Goal: Task Accomplishment & Management: Use online tool/utility

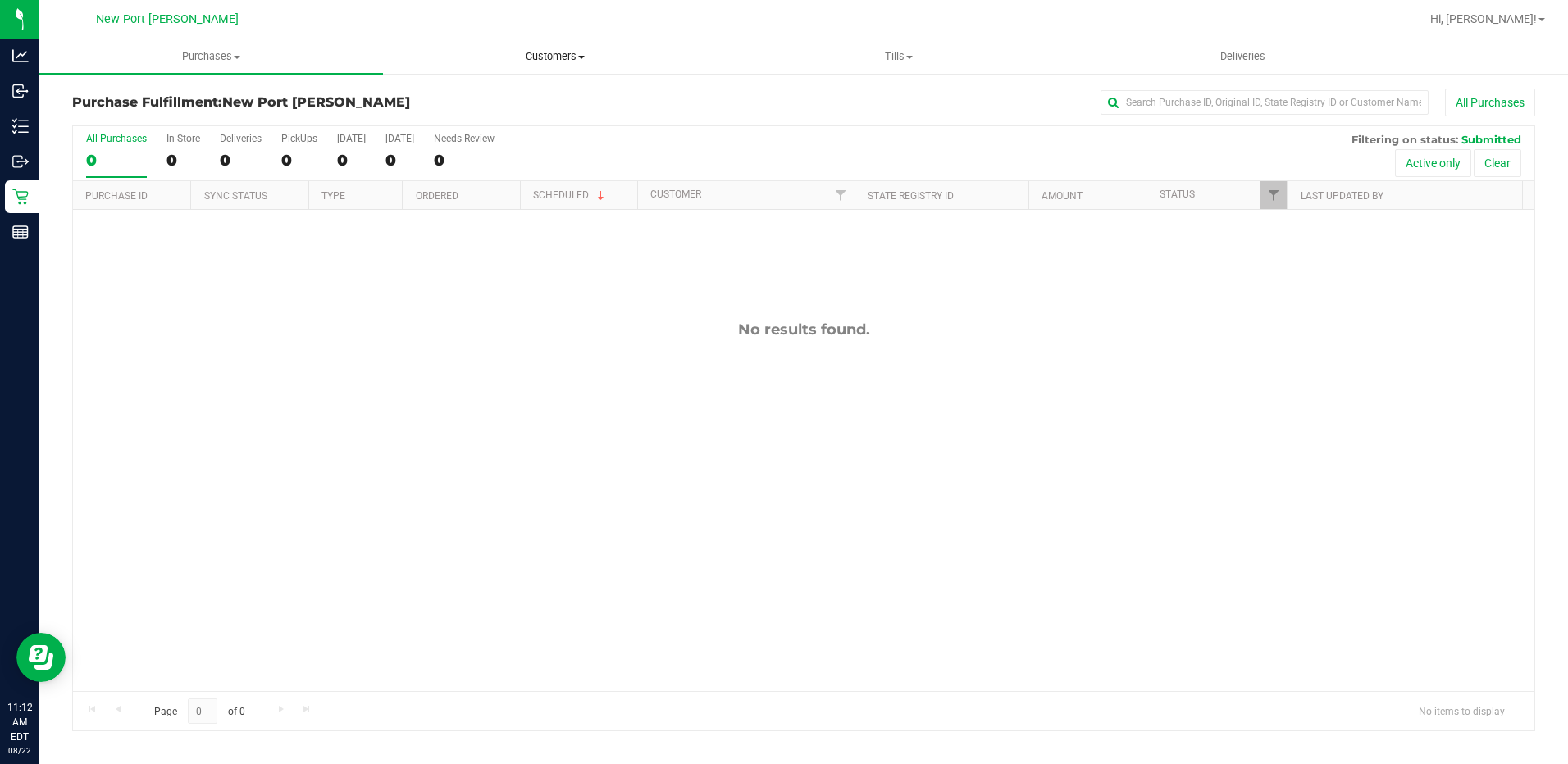
click at [583, 60] on span "Customers" at bounding box center [555, 57] width 342 height 15
click at [423, 92] on span "All customers" at bounding box center [442, 98] width 118 height 14
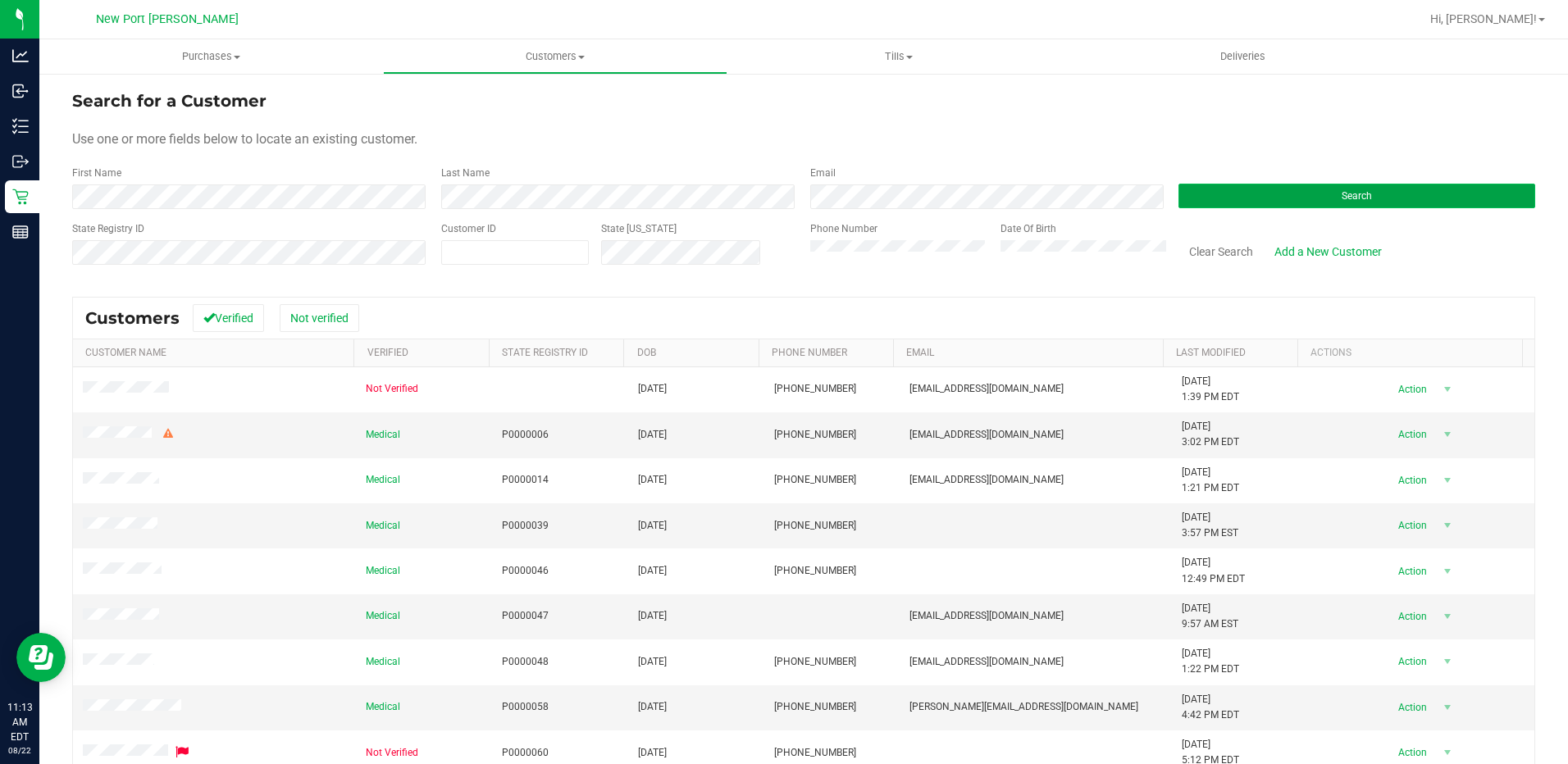
click at [1348, 200] on span "Search" at bounding box center [1357, 196] width 31 height 12
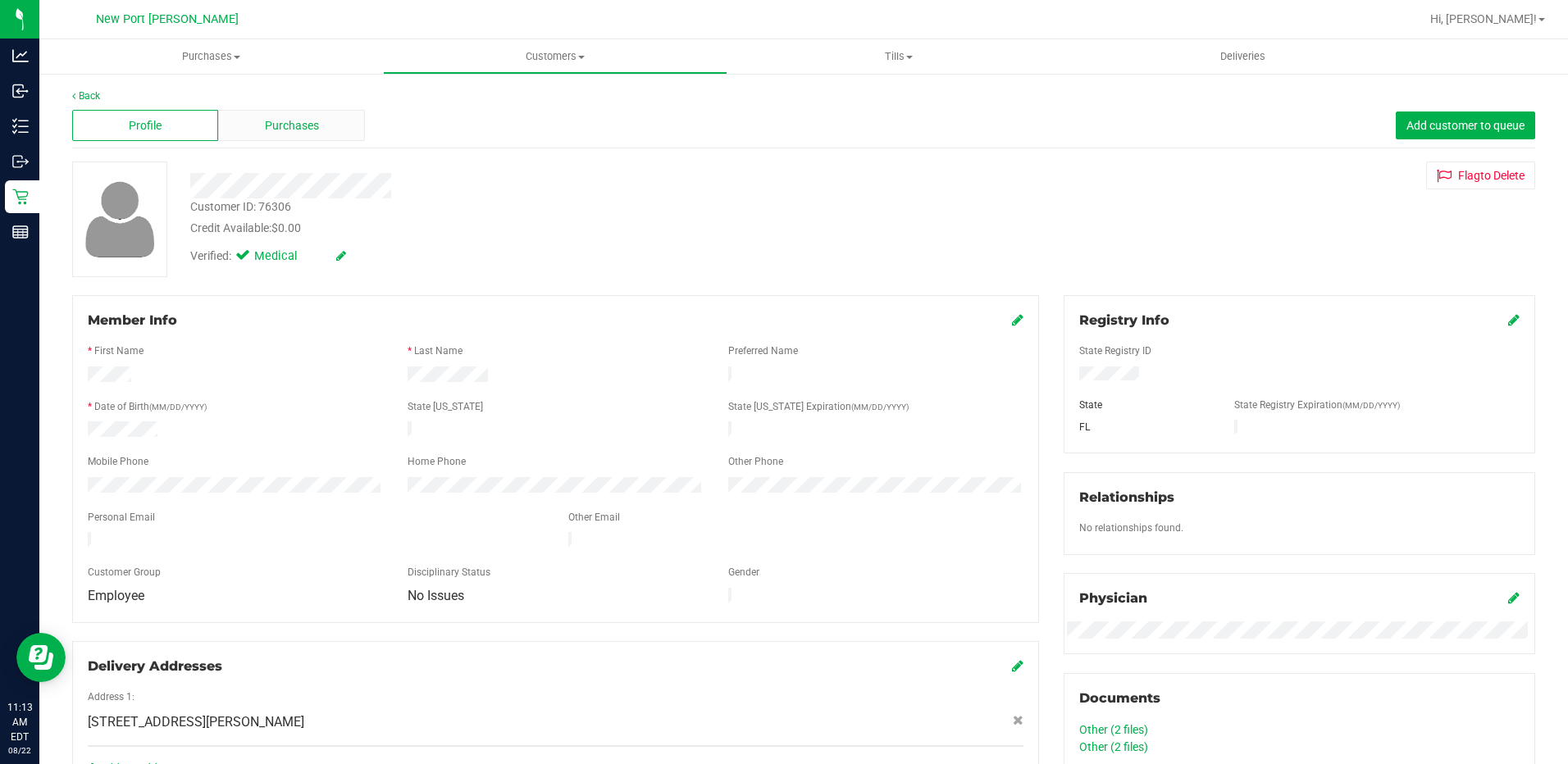
click at [281, 125] on span "Purchases" at bounding box center [292, 125] width 54 height 17
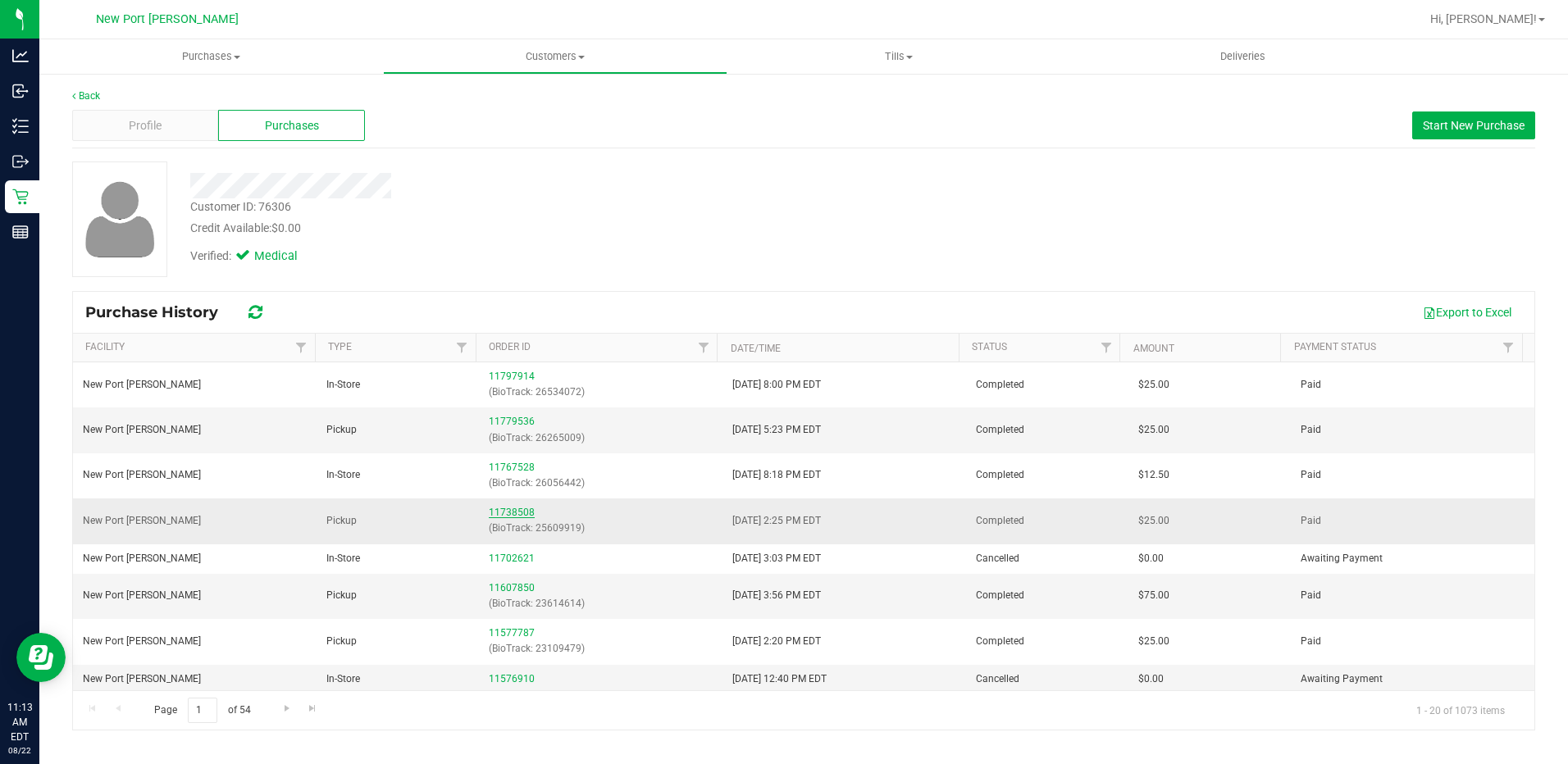
click at [509, 513] on link "11738508" at bounding box center [512, 512] width 46 height 12
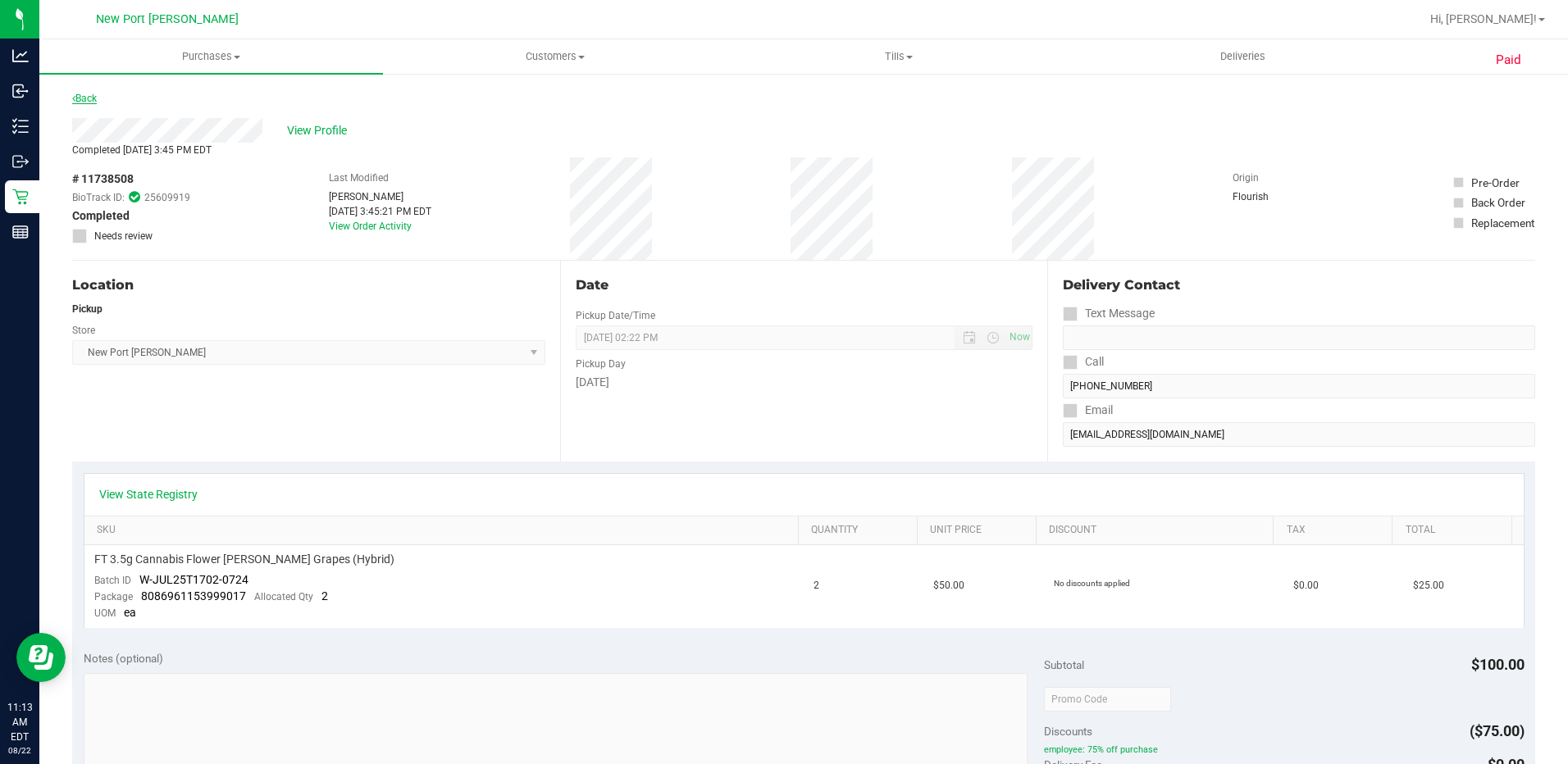
click at [82, 100] on link "Back" at bounding box center [84, 98] width 25 height 12
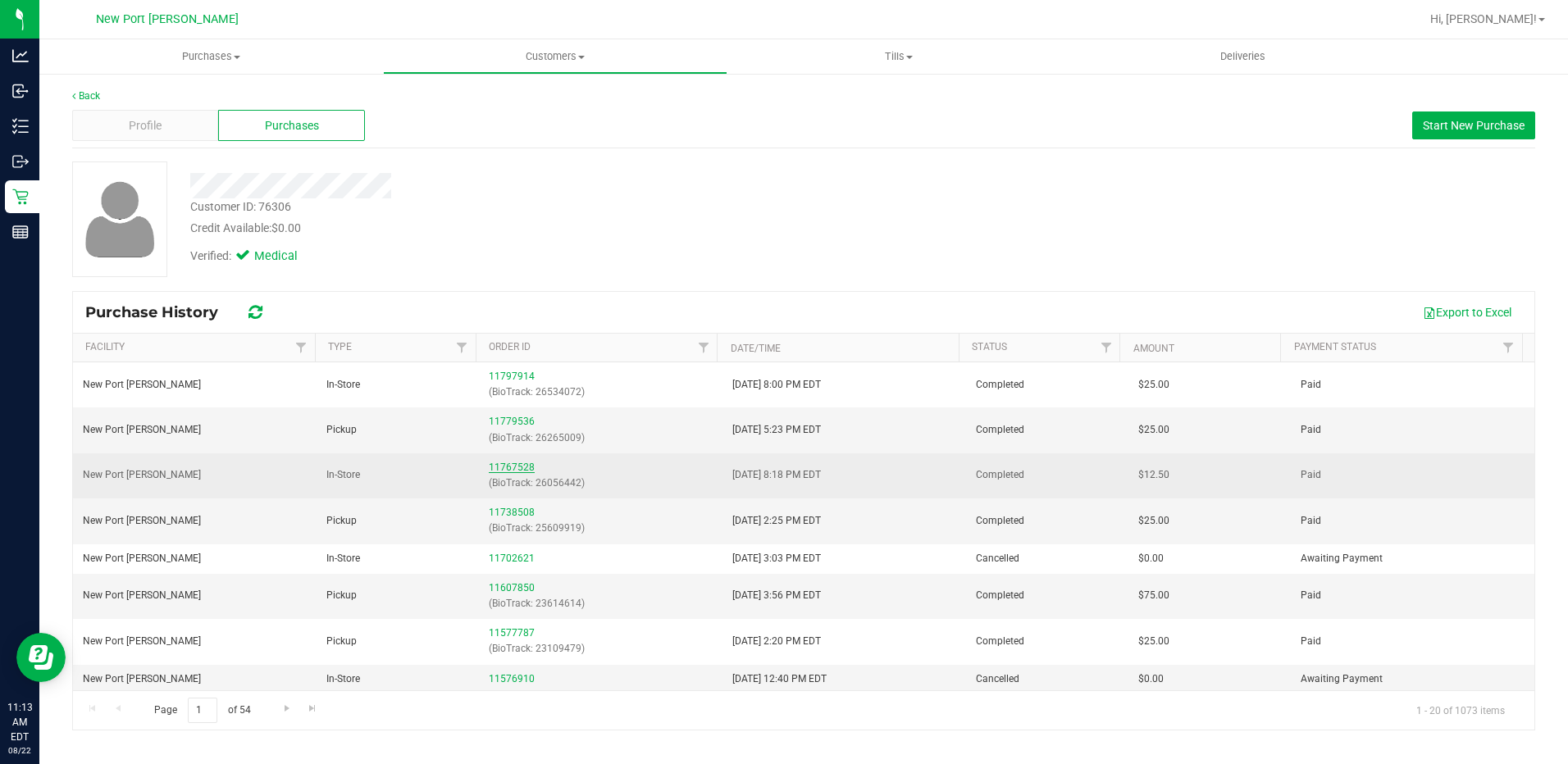
click at [505, 465] on link "11767528" at bounding box center [512, 467] width 46 height 12
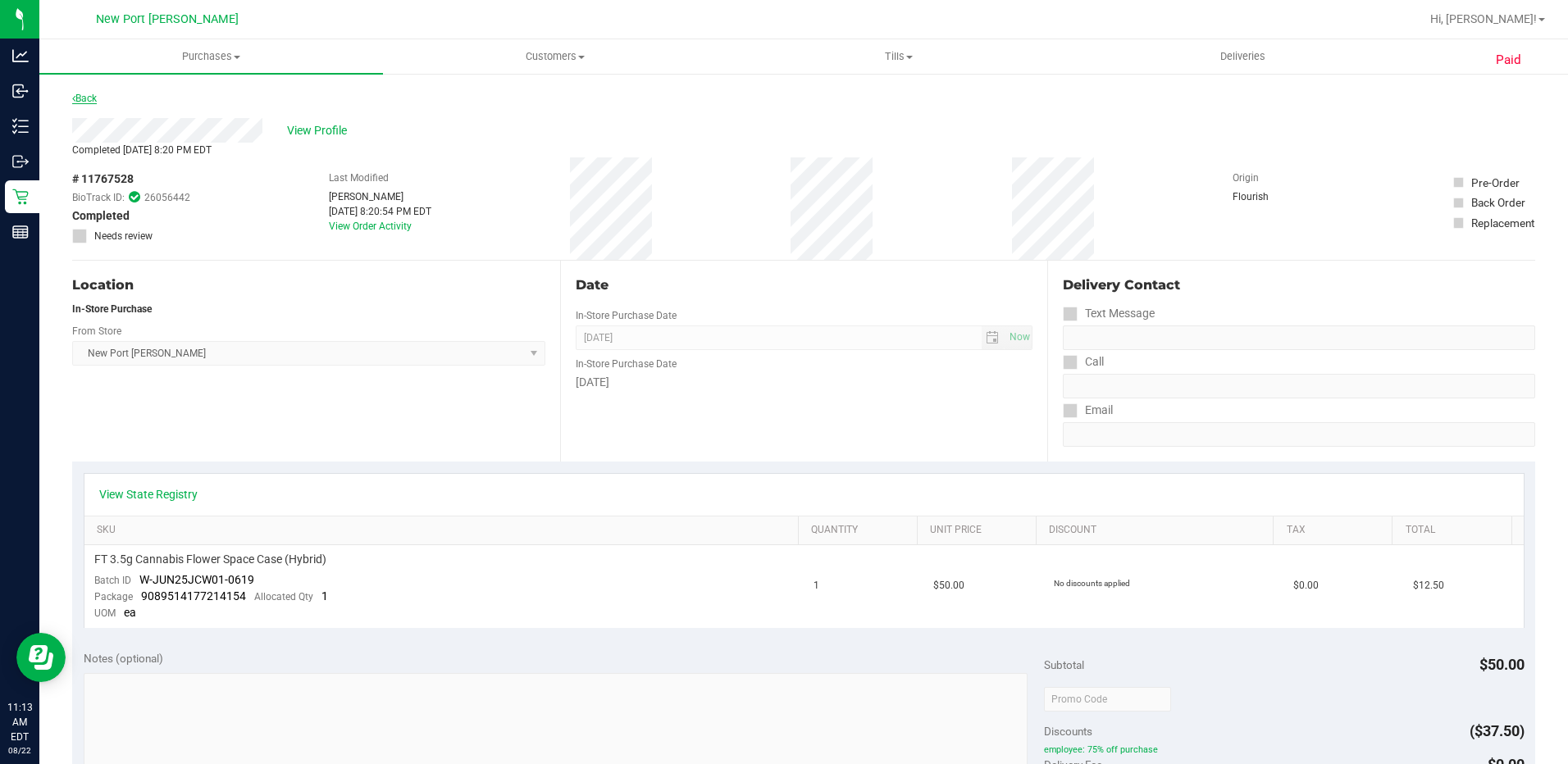
click at [84, 97] on link "Back" at bounding box center [84, 98] width 25 height 12
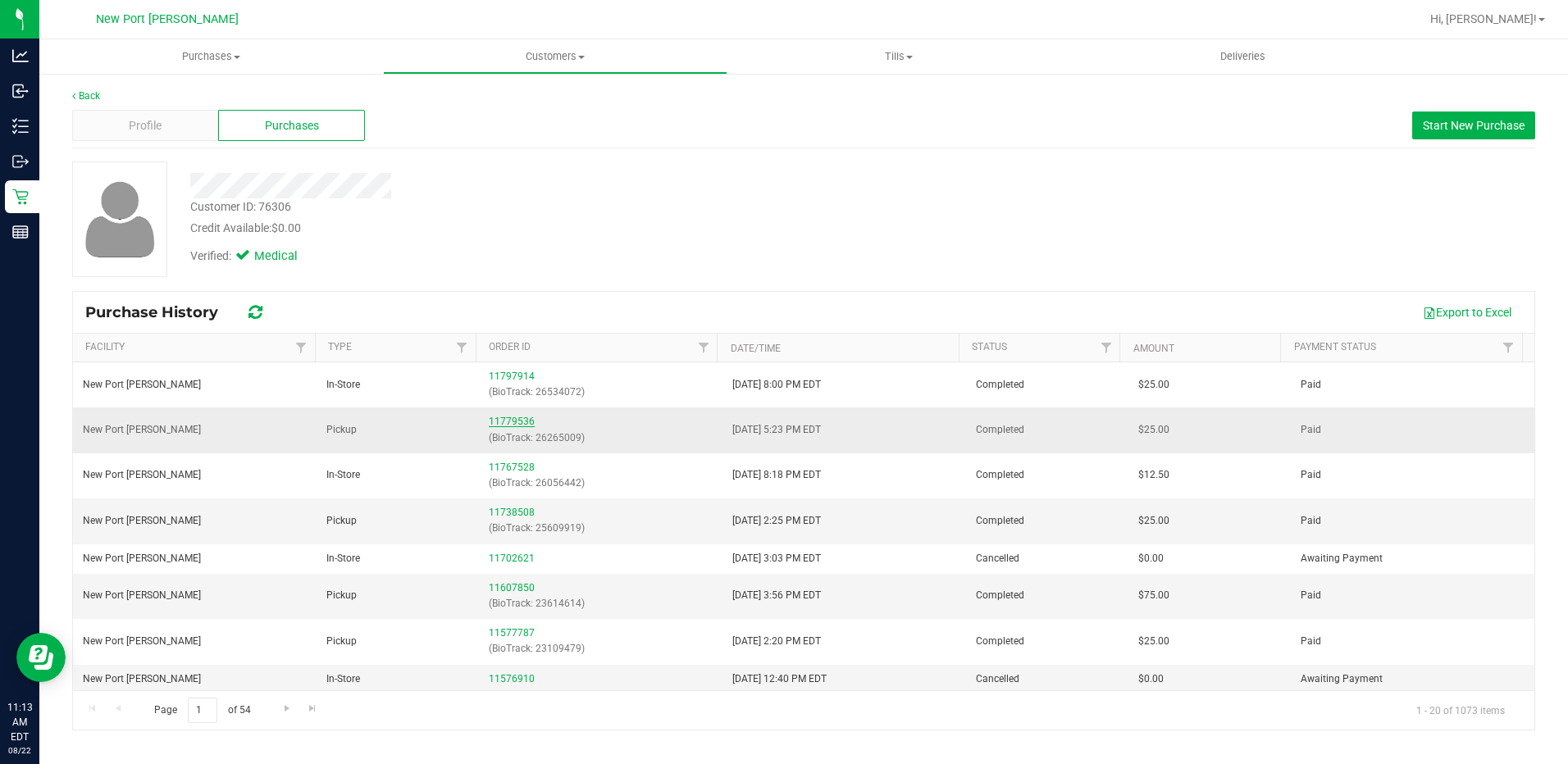
click at [507, 424] on link "11779536" at bounding box center [512, 422] width 46 height 12
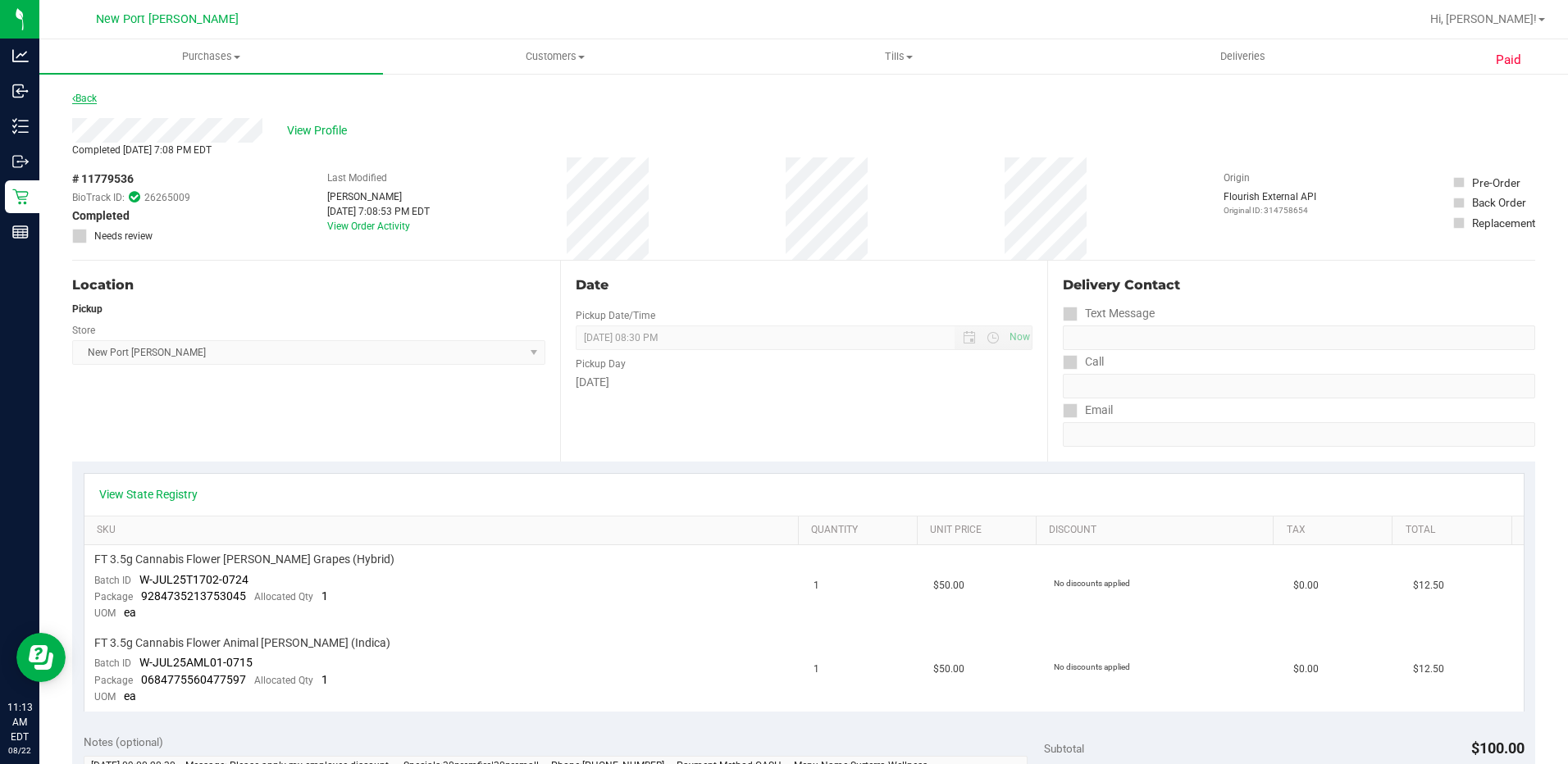
click at [87, 93] on link "Back" at bounding box center [84, 98] width 25 height 12
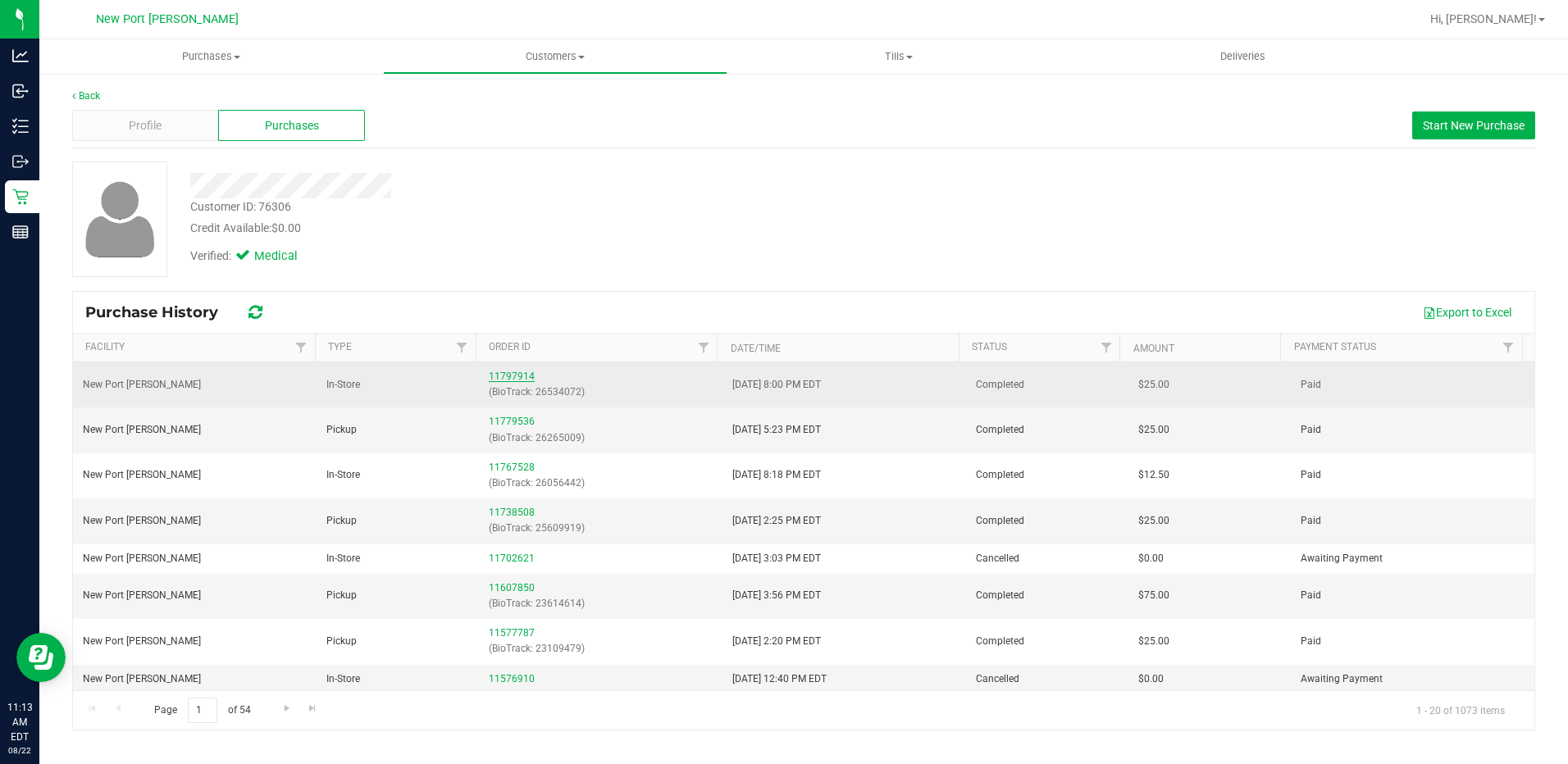
click at [507, 377] on link "11797914" at bounding box center [512, 376] width 46 height 12
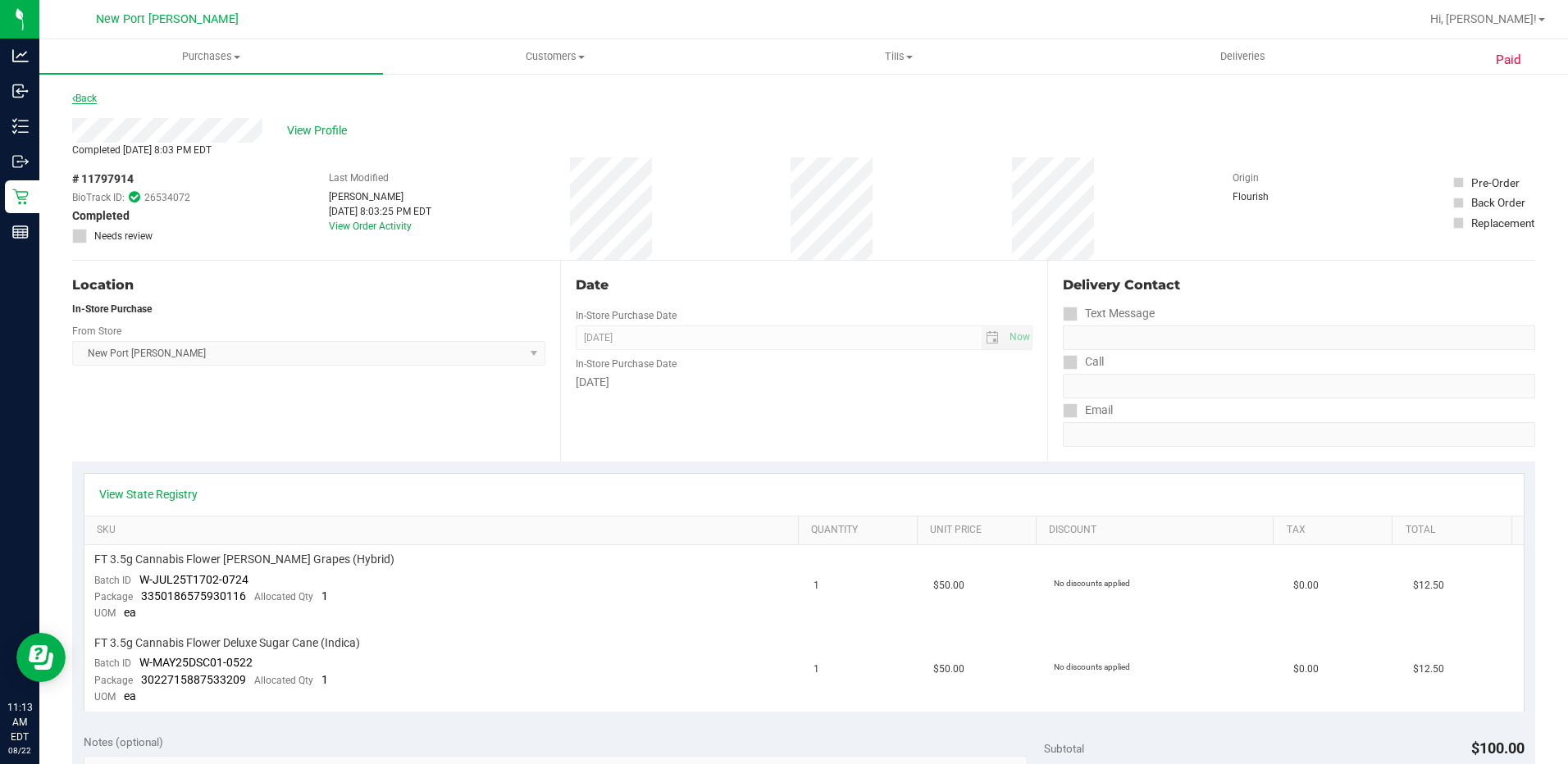
click at [88, 97] on link "Back" at bounding box center [84, 98] width 25 height 12
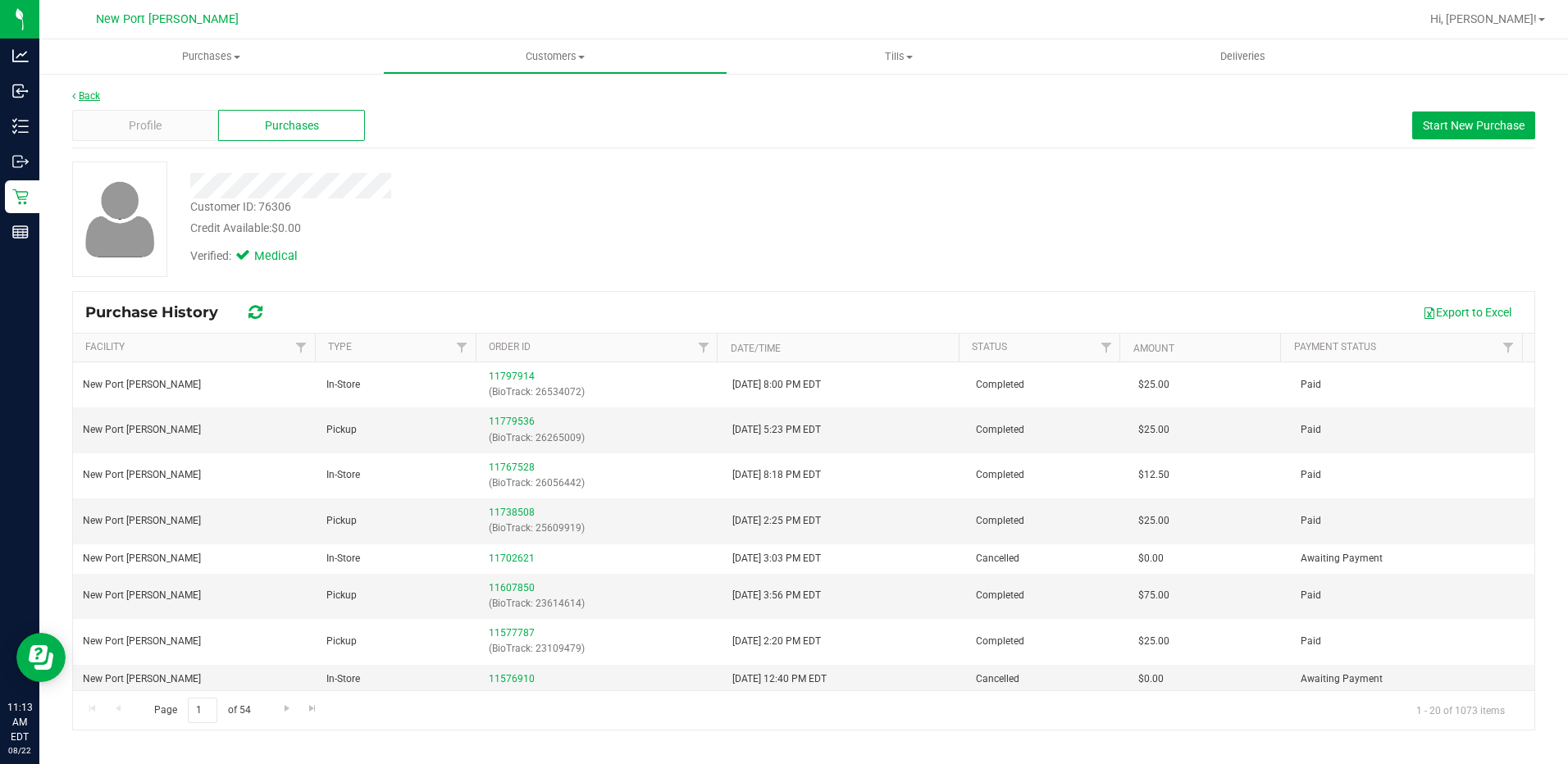
click at [83, 96] on link "Back" at bounding box center [86, 96] width 28 height 12
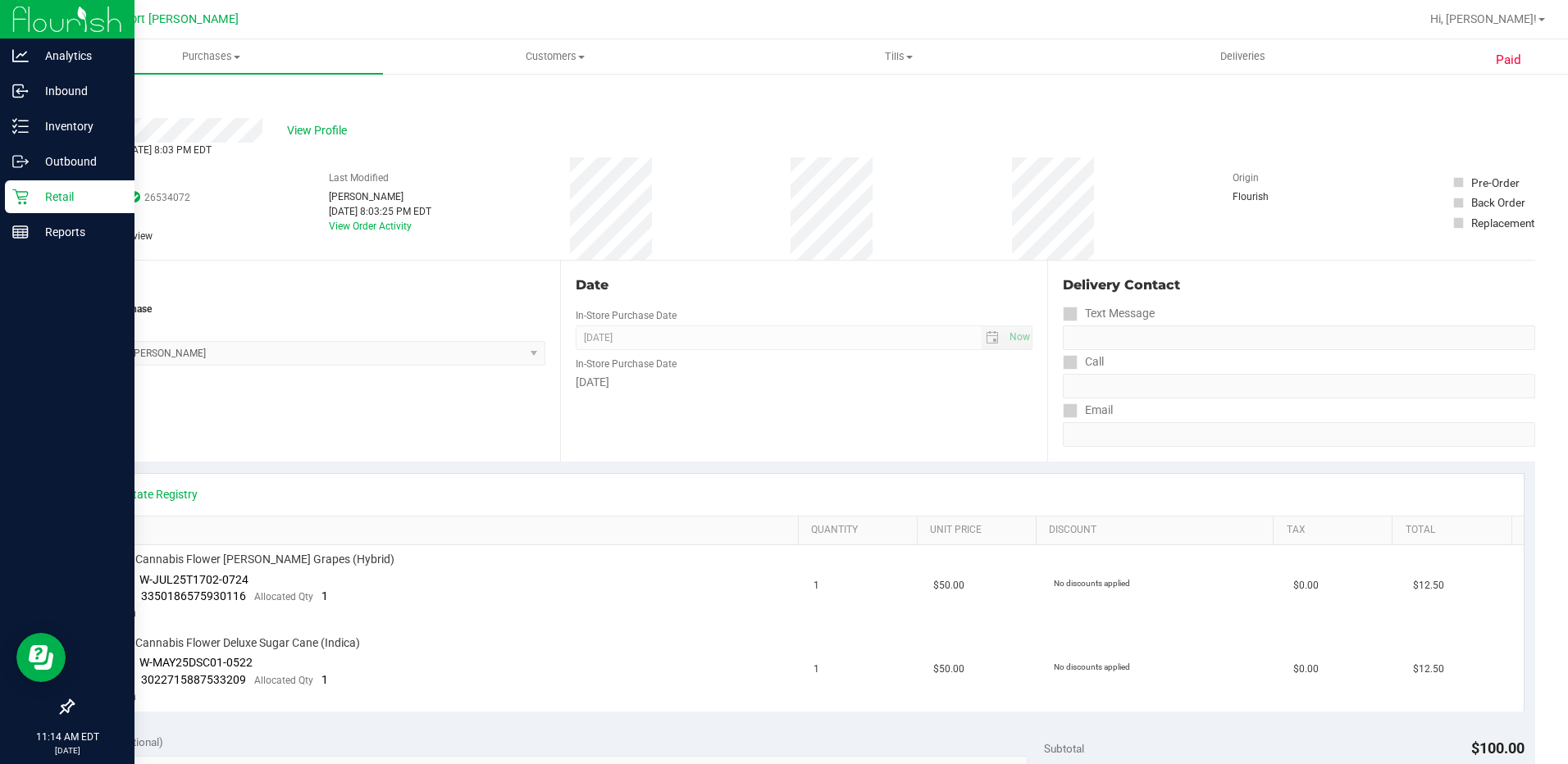
click at [50, 196] on p "Retail" at bounding box center [78, 197] width 98 height 20
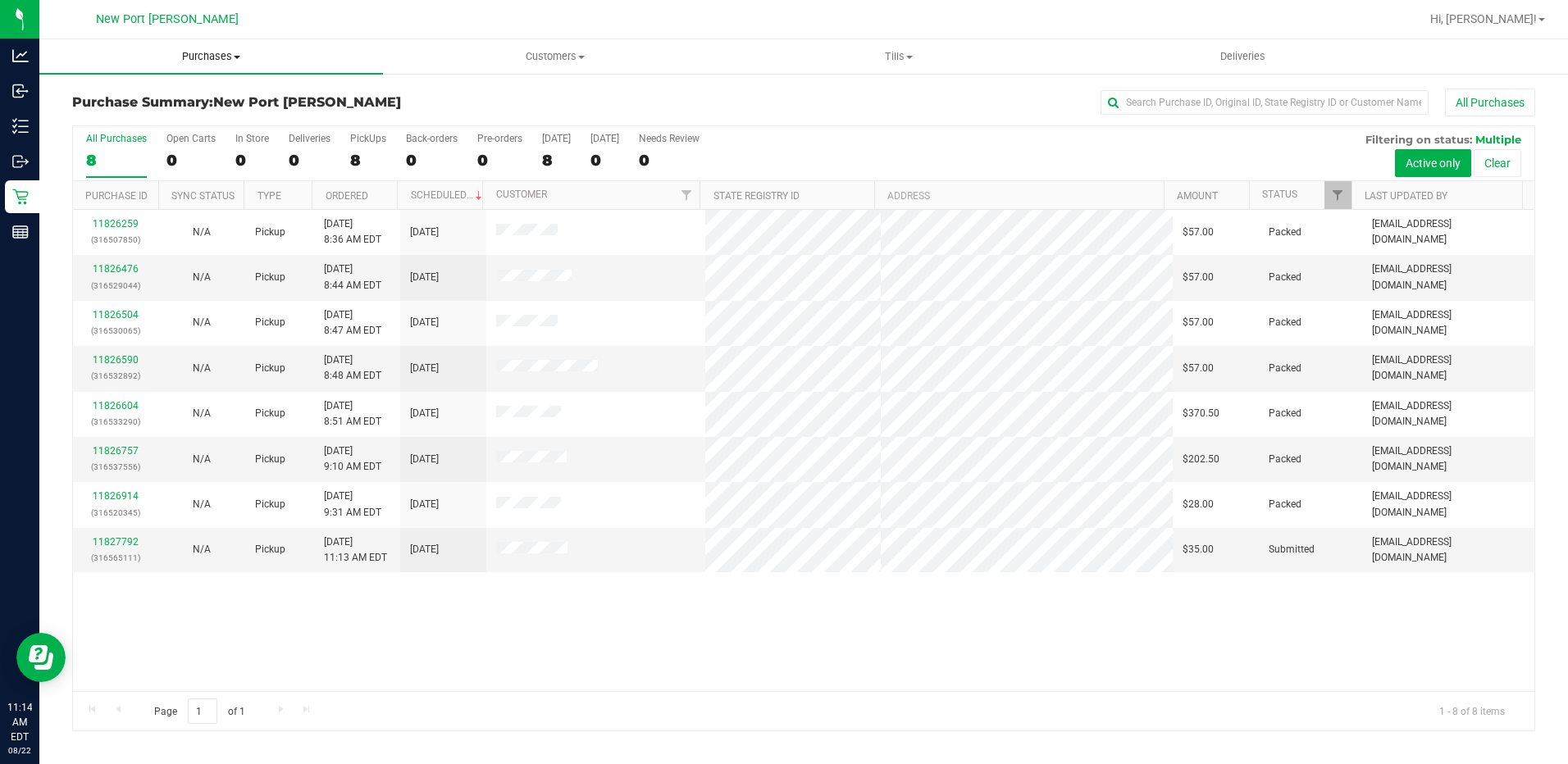
click at [235, 57] on span at bounding box center [237, 58] width 7 height 3
click at [115, 117] on span "Fulfillment" at bounding box center [90, 118] width 102 height 14
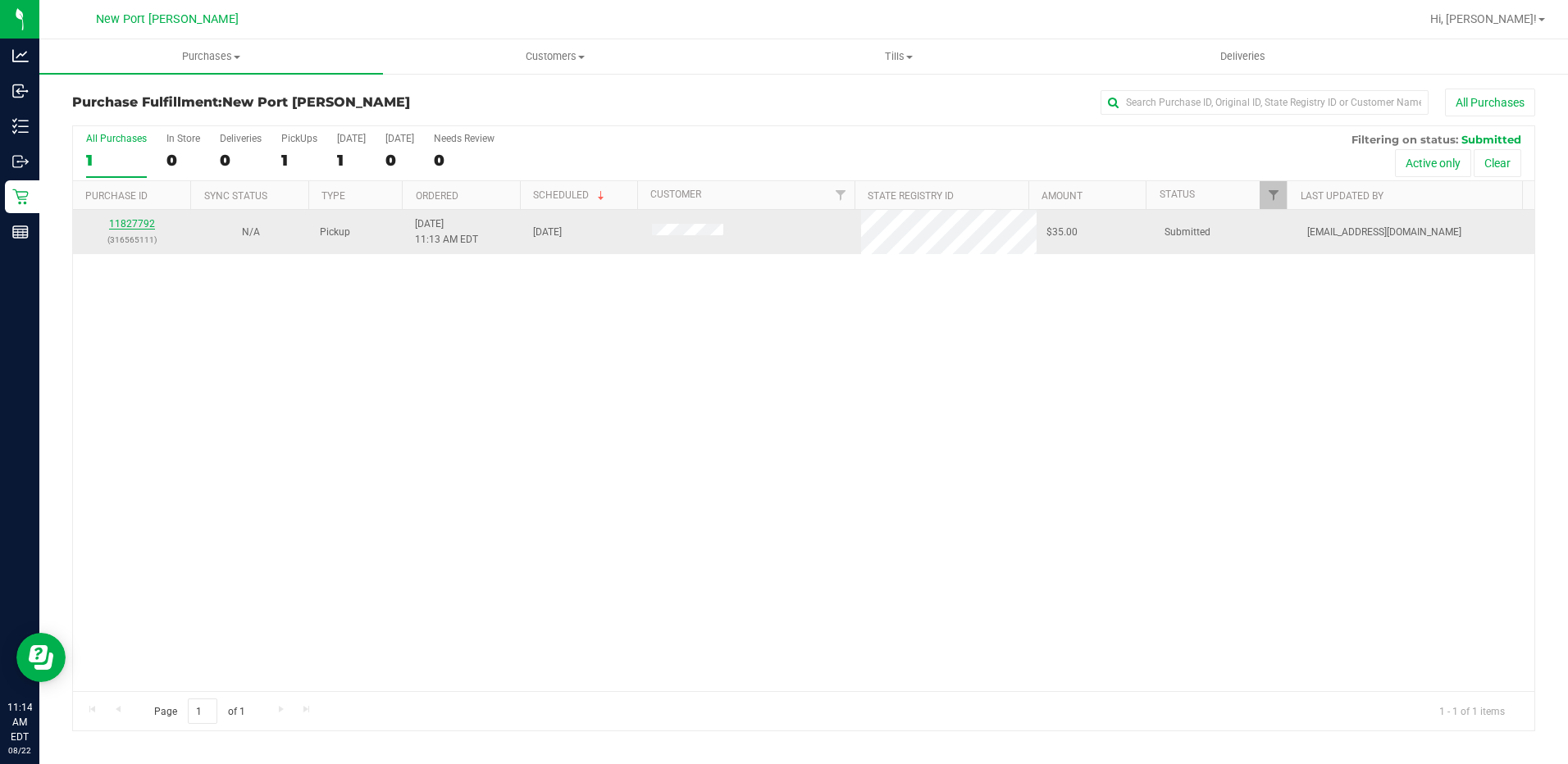
click at [132, 224] on link "11827792" at bounding box center [132, 224] width 46 height 12
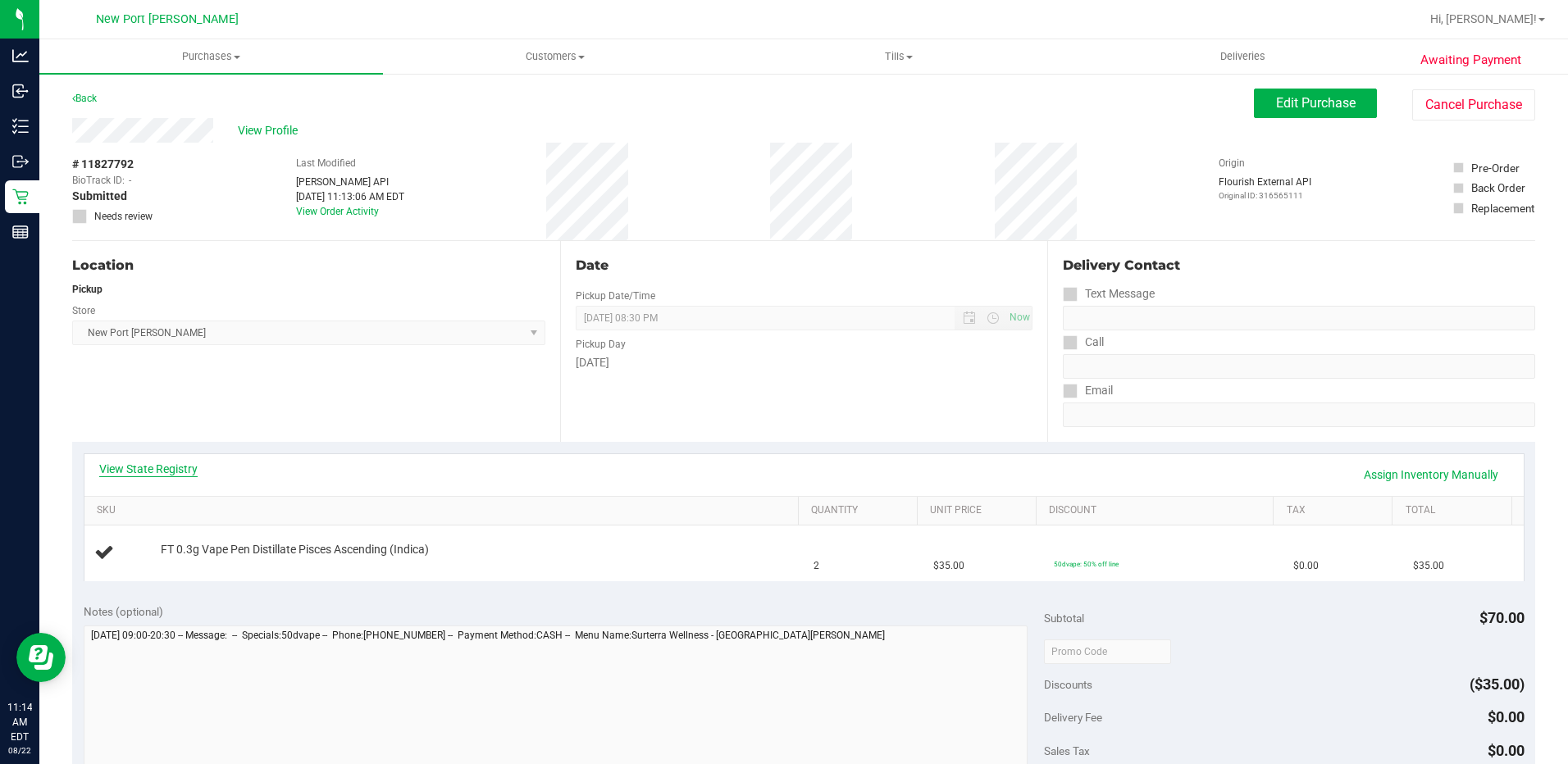
click at [147, 469] on link "View State Registry" at bounding box center [148, 469] width 98 height 17
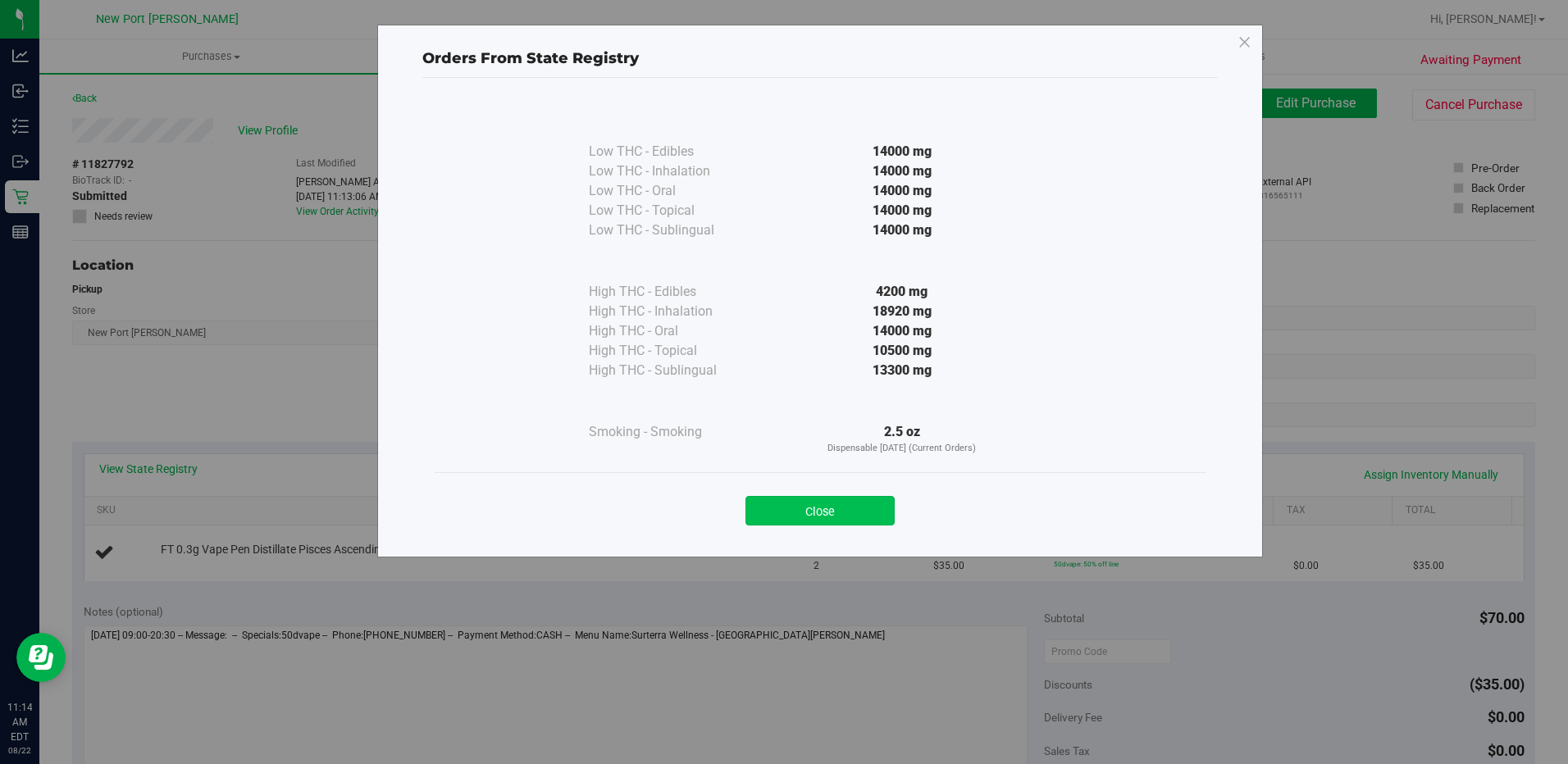
click at [824, 512] on button "Close" at bounding box center [819, 511] width 149 height 30
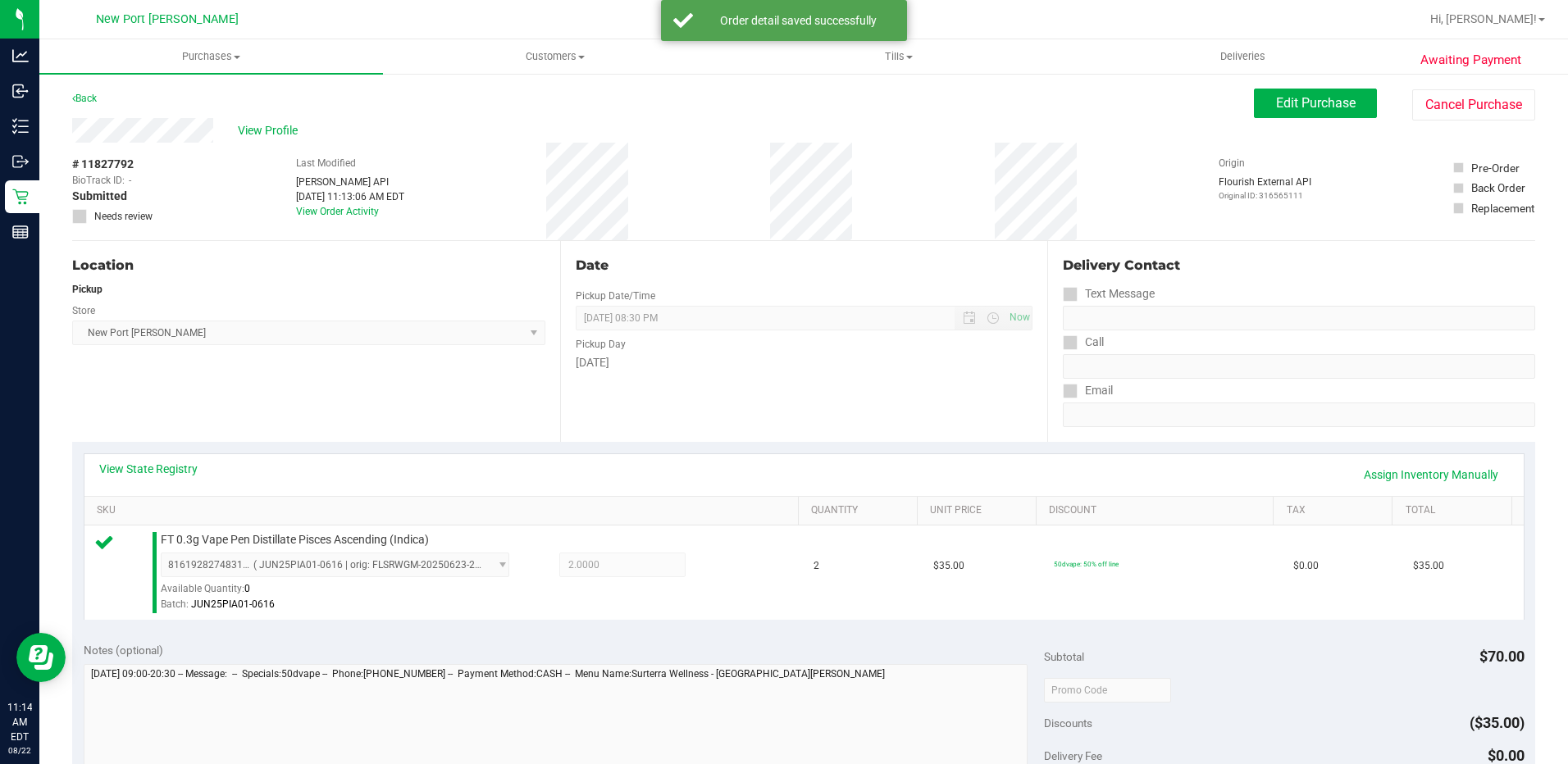
scroll to position [410, 0]
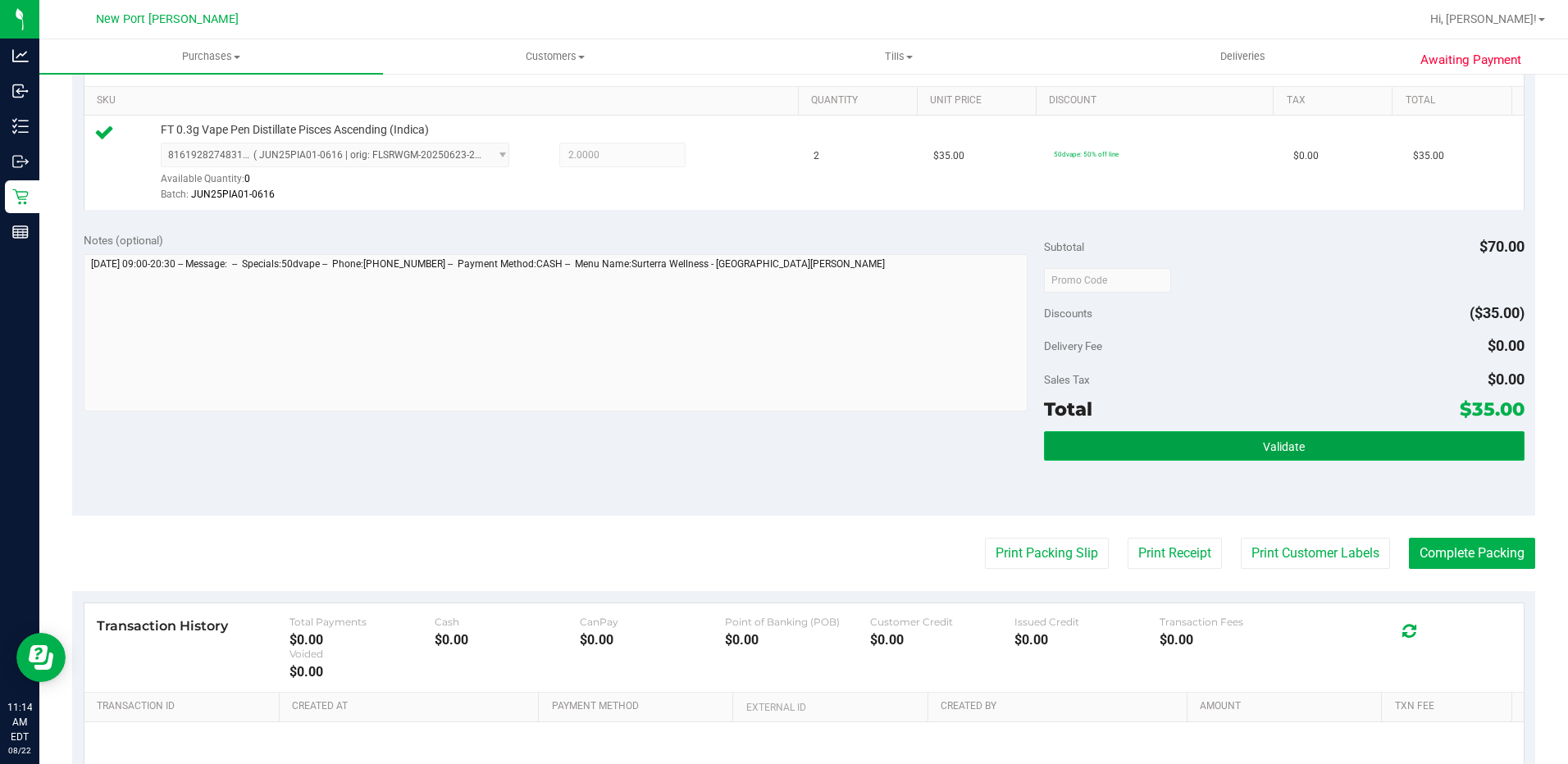
click at [1248, 443] on button "Validate" at bounding box center [1284, 446] width 480 height 30
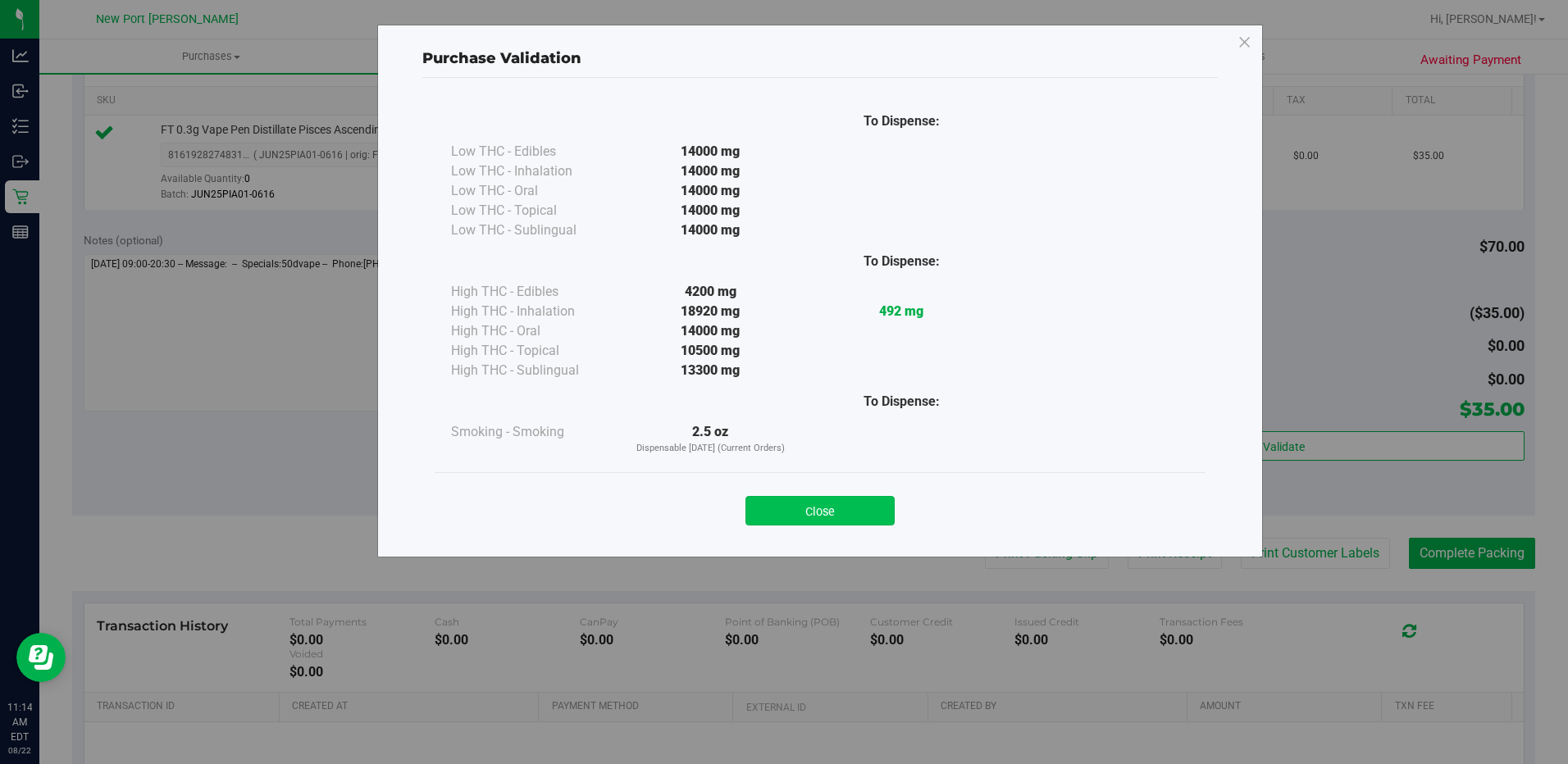
click at [833, 521] on button "Close" at bounding box center [819, 511] width 149 height 30
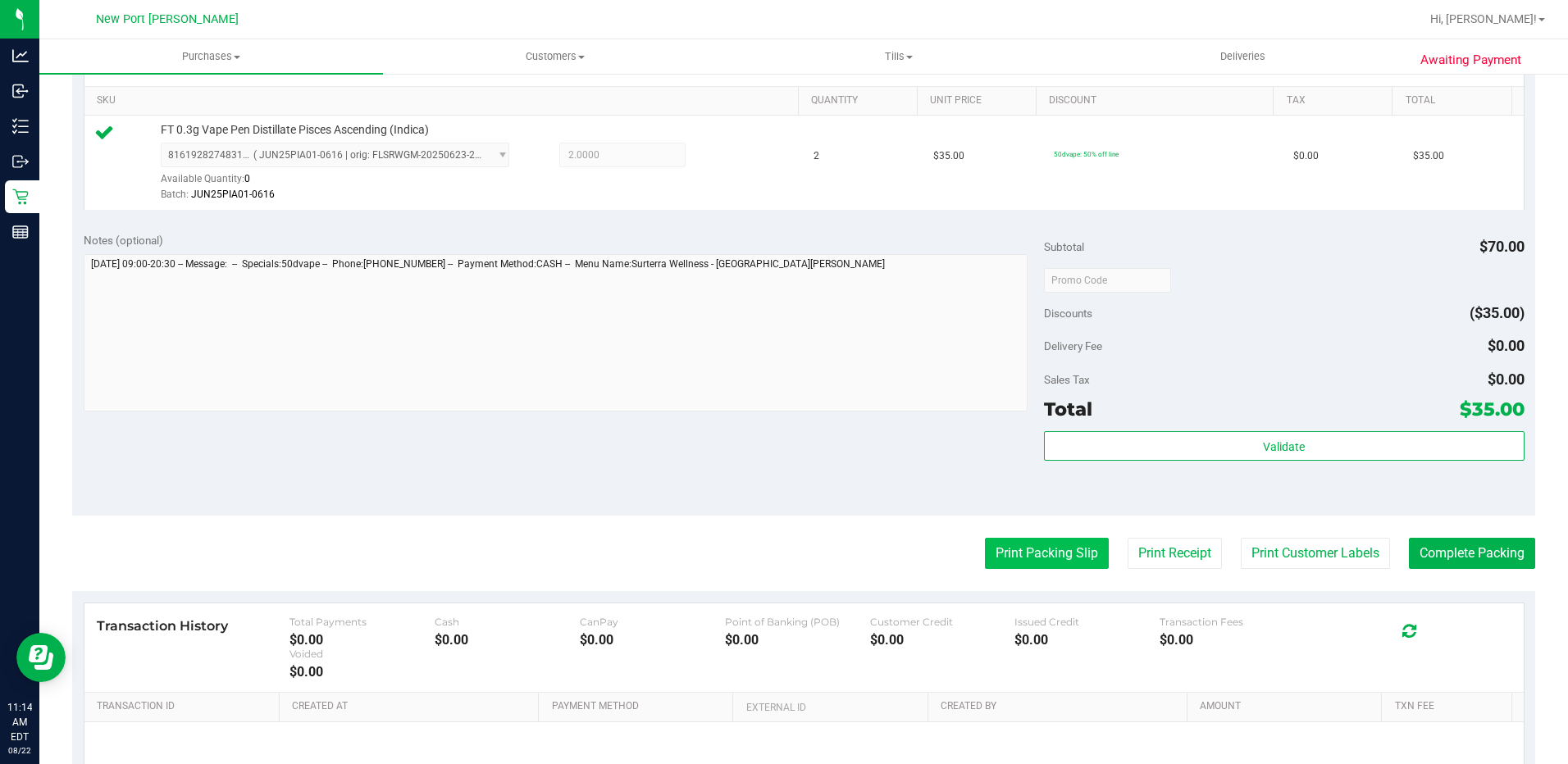
click at [986, 548] on button "Print Packing Slip" at bounding box center [1046, 554] width 124 height 31
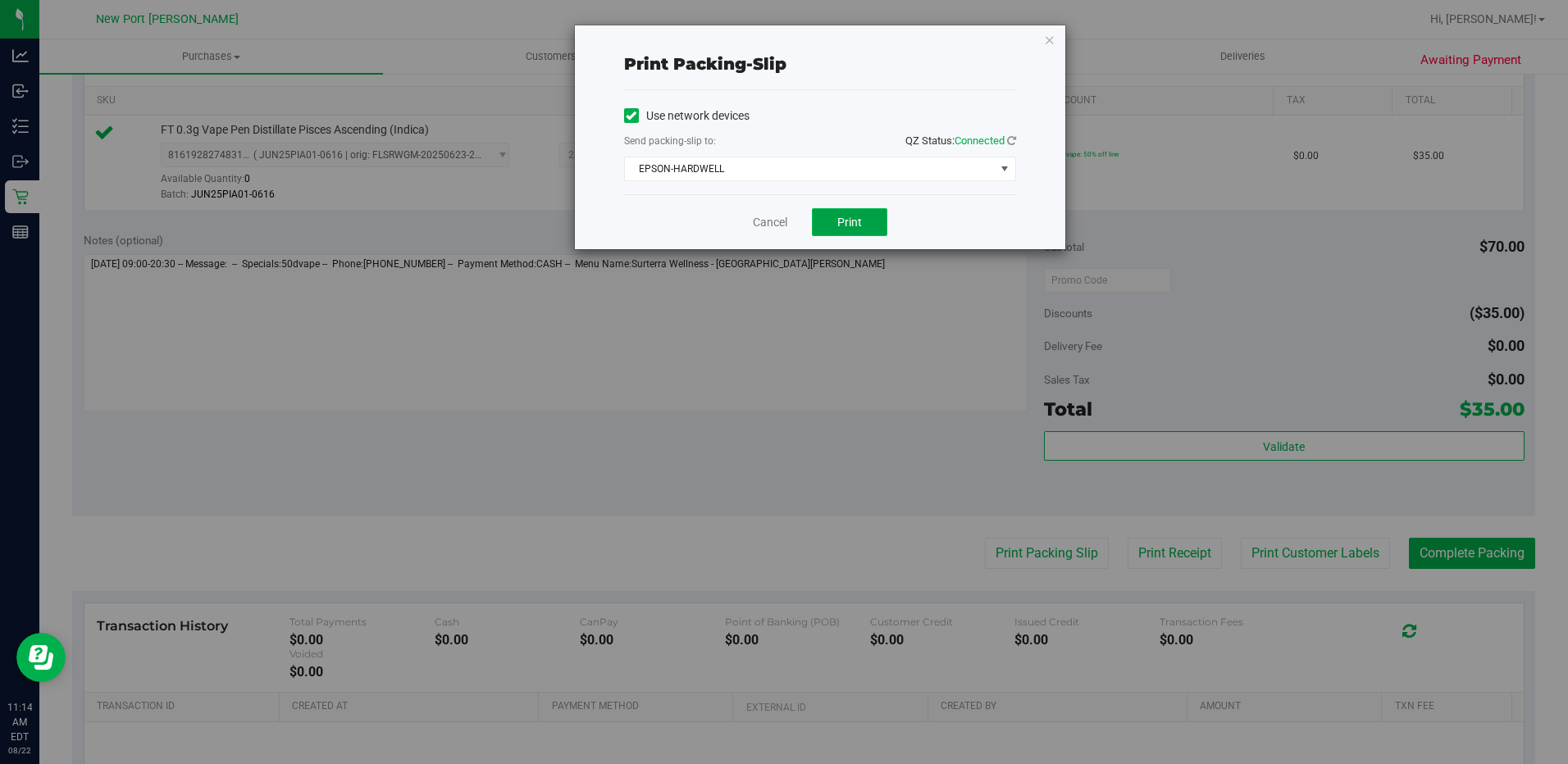
click at [843, 210] on button "Print" at bounding box center [849, 222] width 75 height 28
drag, startPoint x: 765, startPoint y: 225, endPoint x: 768, endPoint y: 240, distance: 15.3
click at [765, 225] on link "Cancel" at bounding box center [770, 222] width 35 height 17
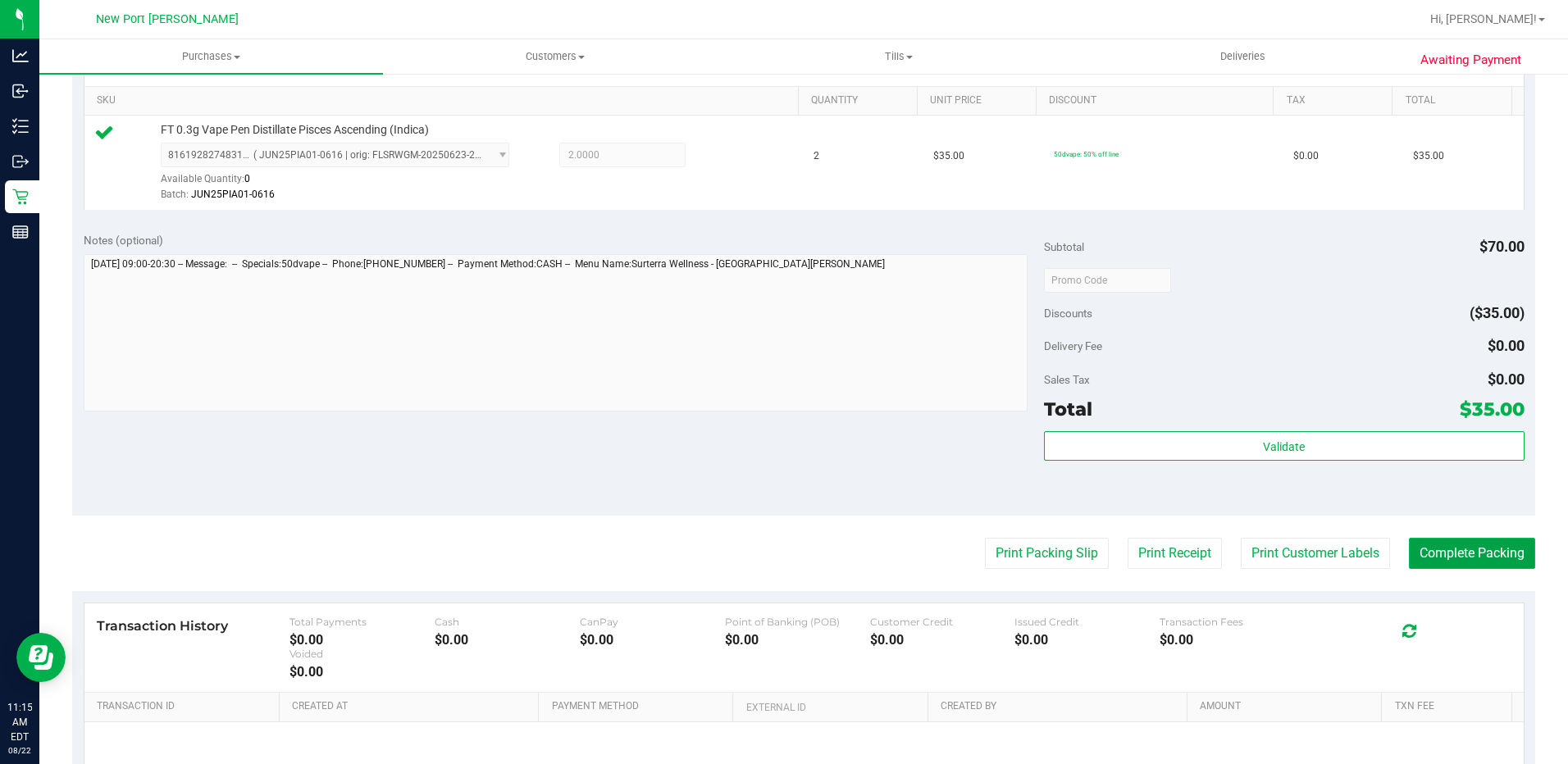
click at [1456, 554] on button "Complete Packing" at bounding box center [1471, 554] width 126 height 31
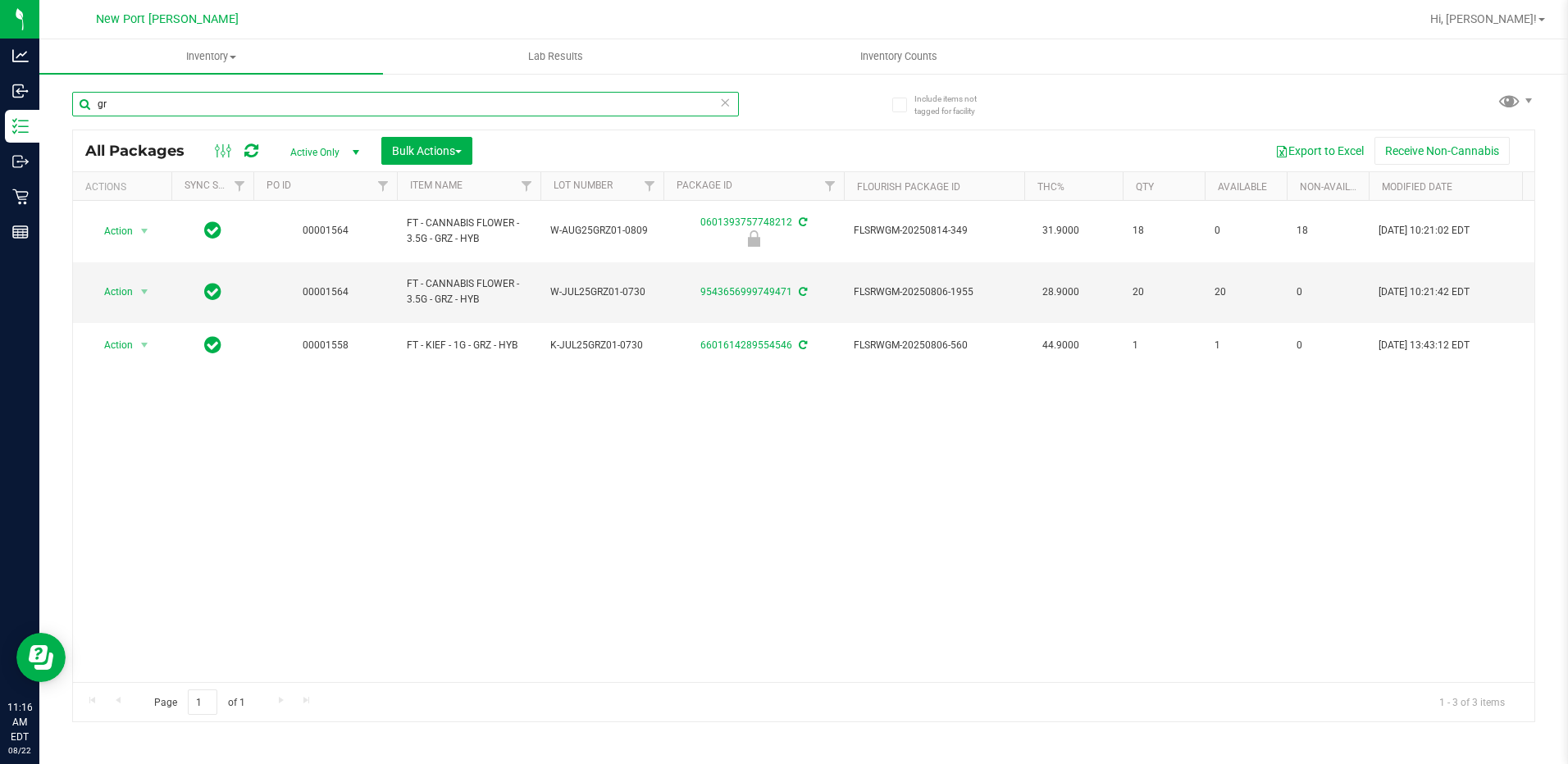
type input "g"
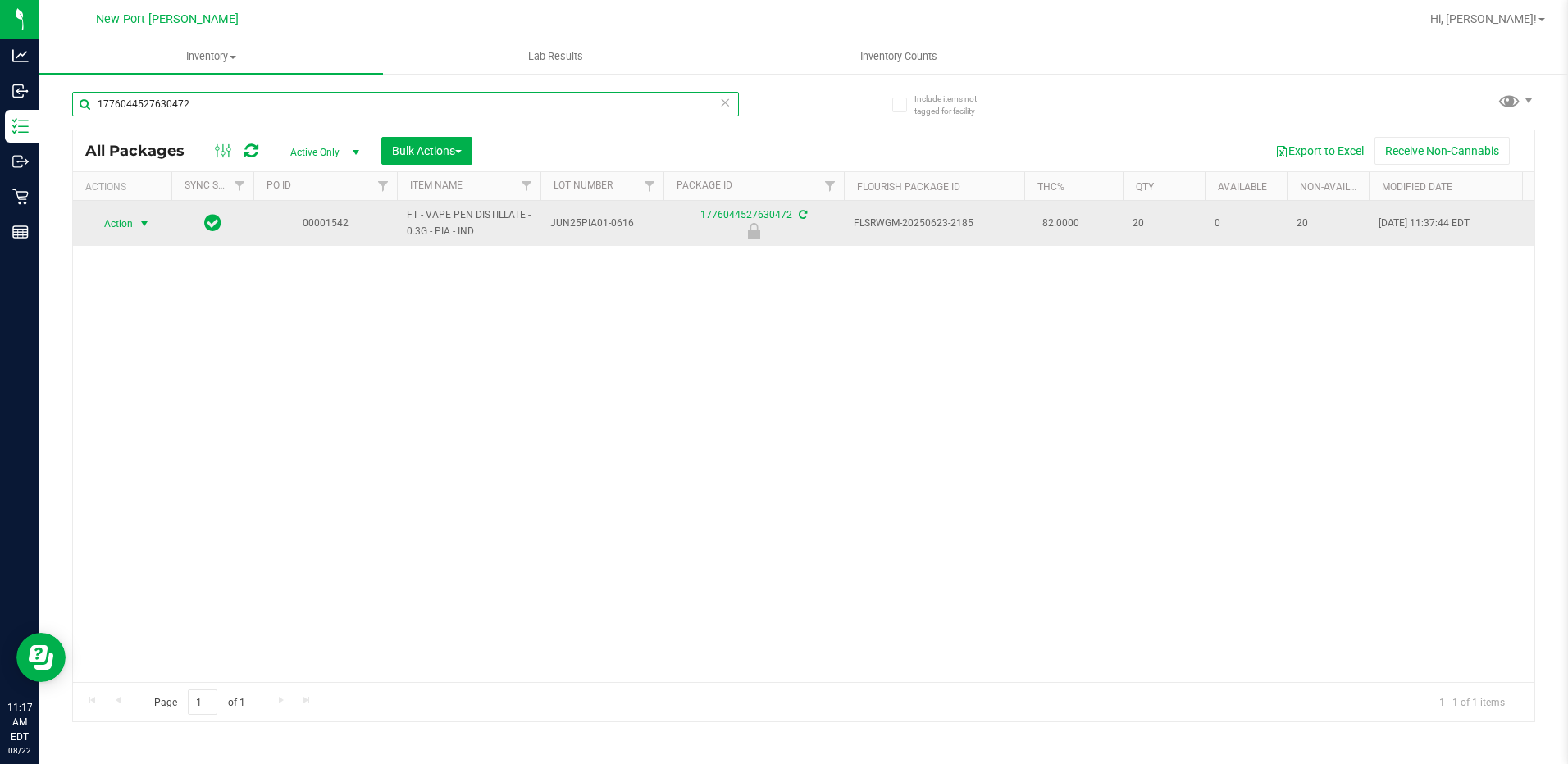
type input "1776044527630472"
click at [145, 222] on span "select" at bounding box center [144, 224] width 13 height 13
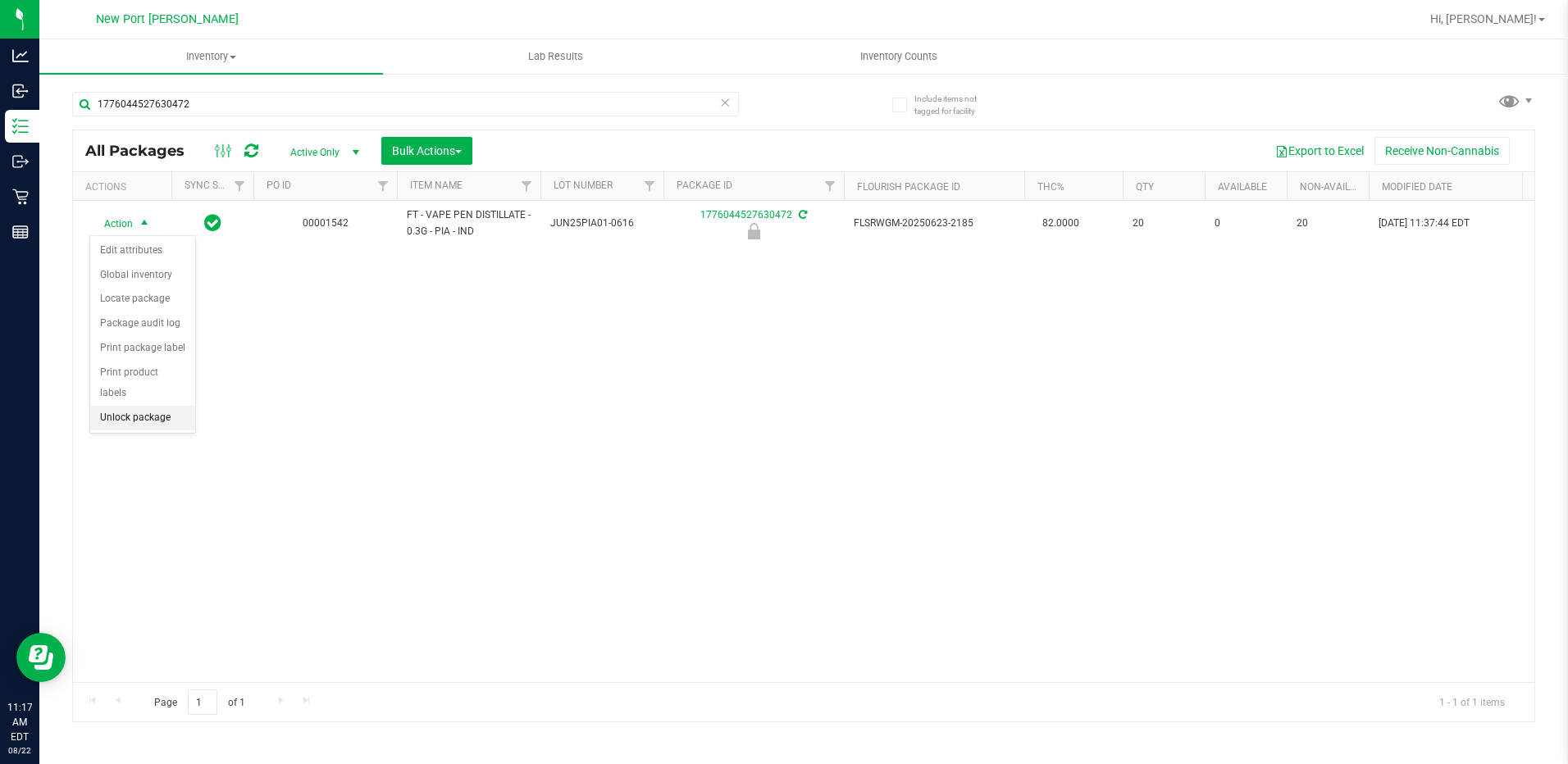
click at [153, 406] on li "Unlock package" at bounding box center [142, 418] width 105 height 25
